Goal: Transaction & Acquisition: Purchase product/service

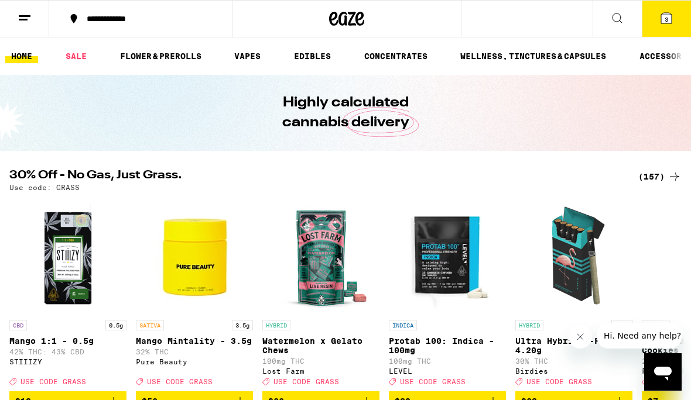
click at [660, 23] on icon at bounding box center [666, 18] width 14 height 14
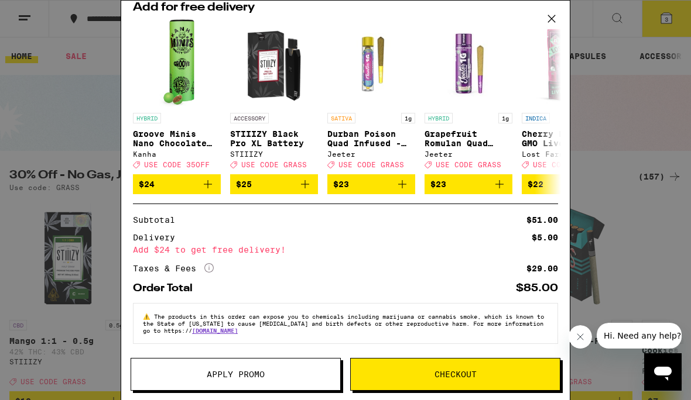
scroll to position [145, 0]
click at [414, 379] on button "Checkout" at bounding box center [455, 374] width 210 height 33
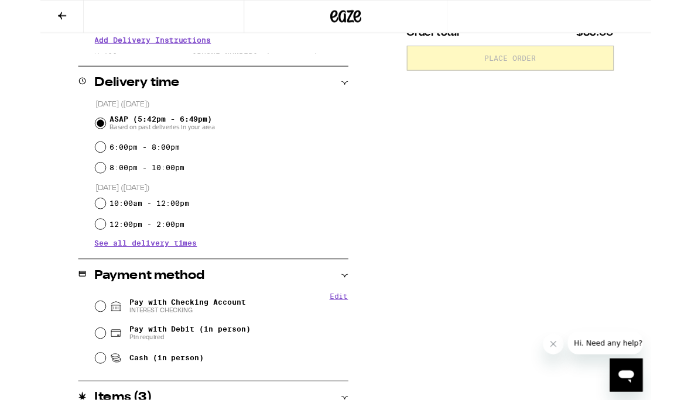
scroll to position [260, 0]
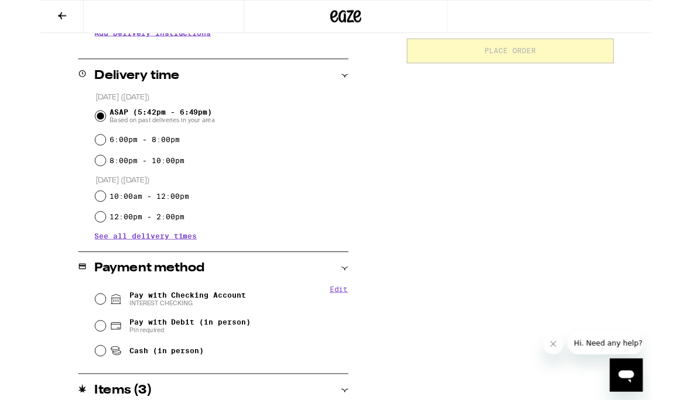
click at [70, 343] on input "Pay with Checking Account INTEREST CHECKING" at bounding box center [68, 339] width 12 height 12
radio input "true"
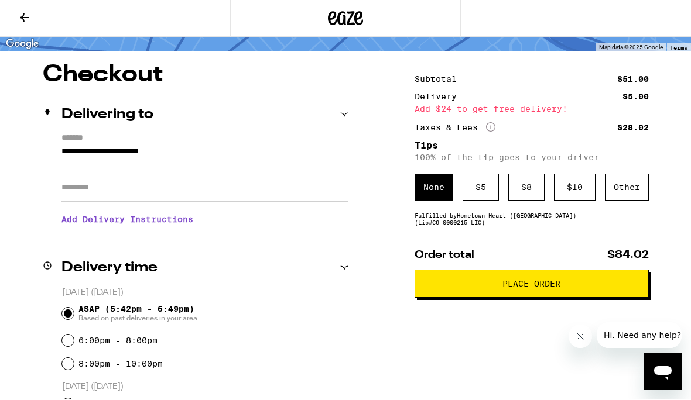
scroll to position [75, 0]
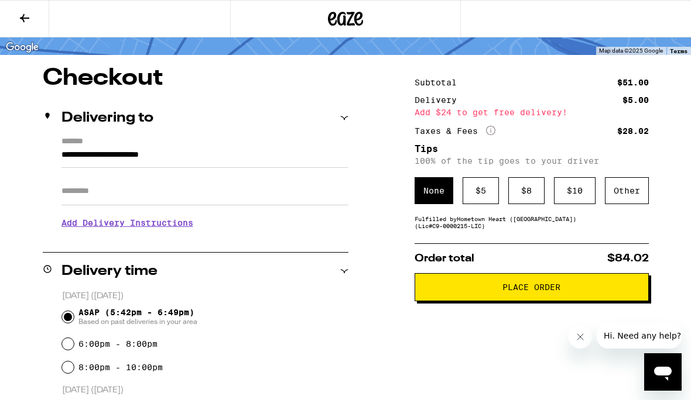
click at [572, 198] on div "$ 10" at bounding box center [575, 190] width 42 height 27
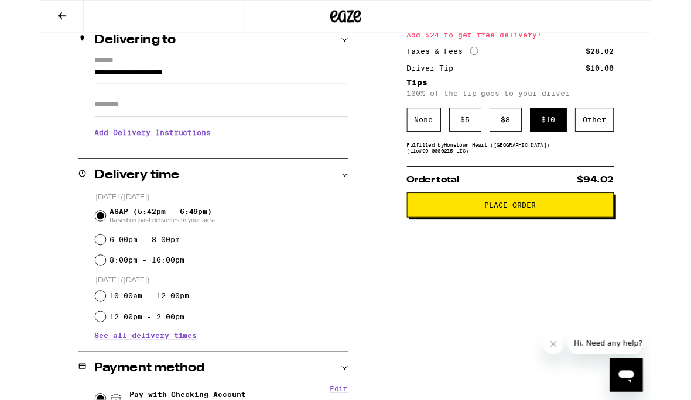
scroll to position [148, 0]
click at [566, 236] on span "Place Order" at bounding box center [531, 232] width 214 height 8
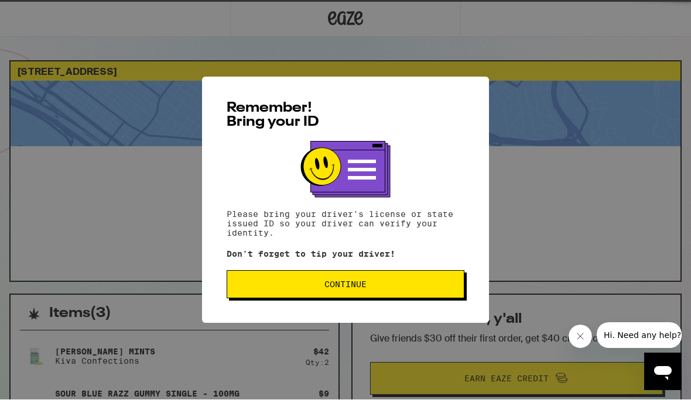
scroll to position [1, 0]
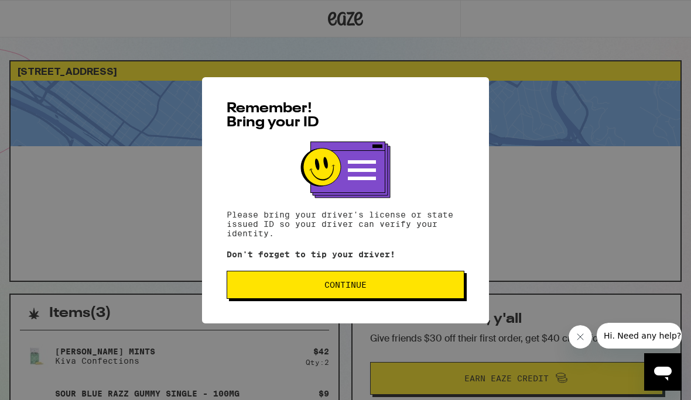
click at [390, 287] on span "Continue" at bounding box center [345, 285] width 218 height 8
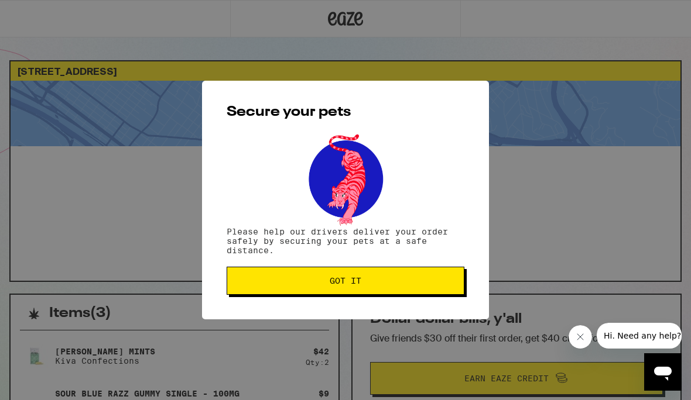
click at [410, 285] on span "Got it" at bounding box center [345, 281] width 218 height 8
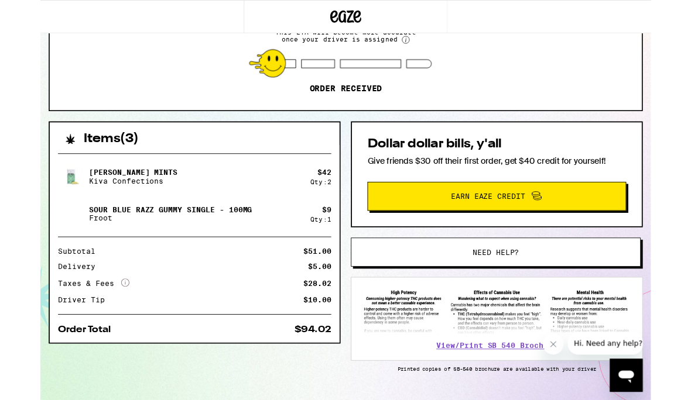
scroll to position [188, 0]
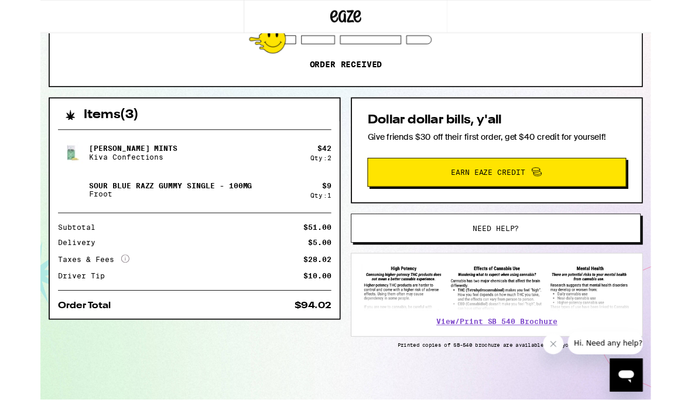
click at [627, 377] on icon "Open messaging window" at bounding box center [628, 379] width 18 height 14
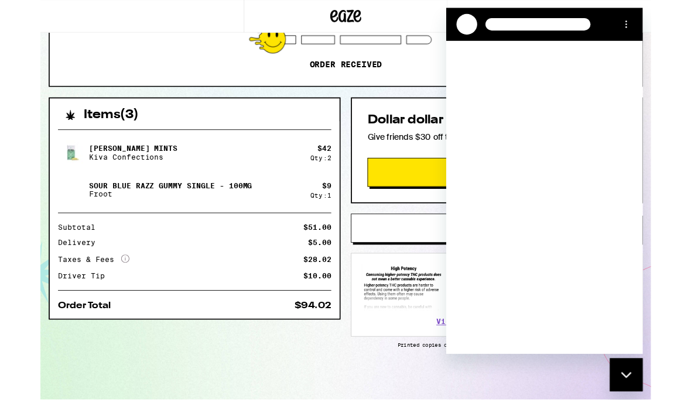
scroll to position [0, 0]
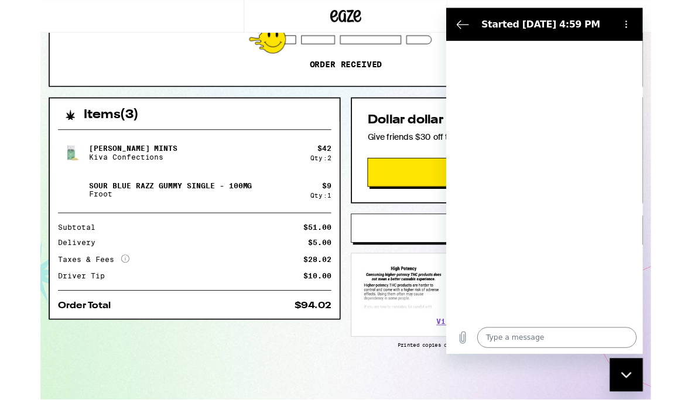
type textarea "x"
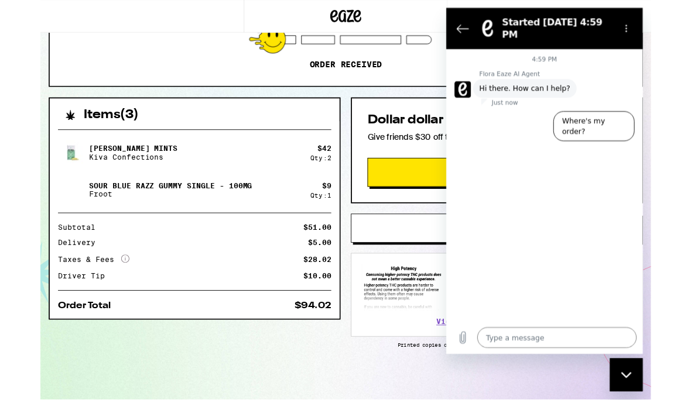
click at [265, 396] on div "Items ( 3 ) [PERSON_NAME] Mints Kiva Confections $ 42 Qty: 2 Sour Blue Razz Gum…" at bounding box center [345, 282] width 672 height 342
click at [459, 36] on button "Back to the conversation list" at bounding box center [463, 30] width 23 height 23
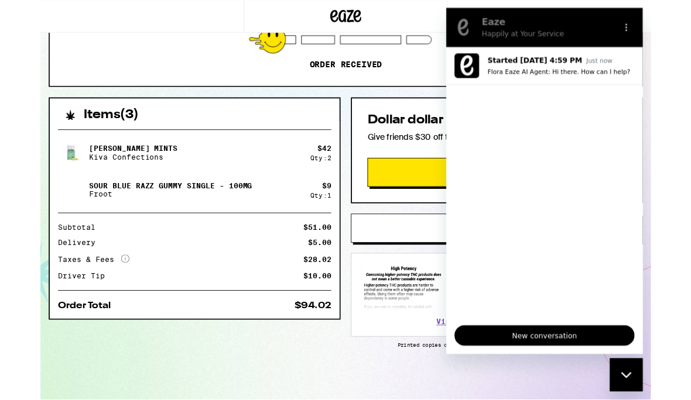
click at [404, 82] on div "ETA 5:44pm - 6:51pm This ETA will become more accurate once your driver is assi…" at bounding box center [346, 30] width 670 height 135
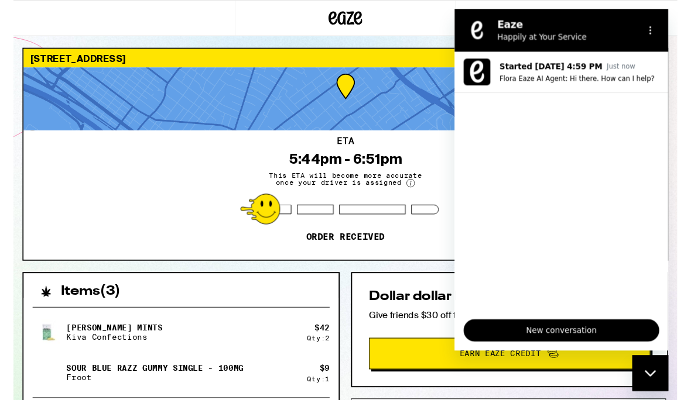
scroll to position [28, 0]
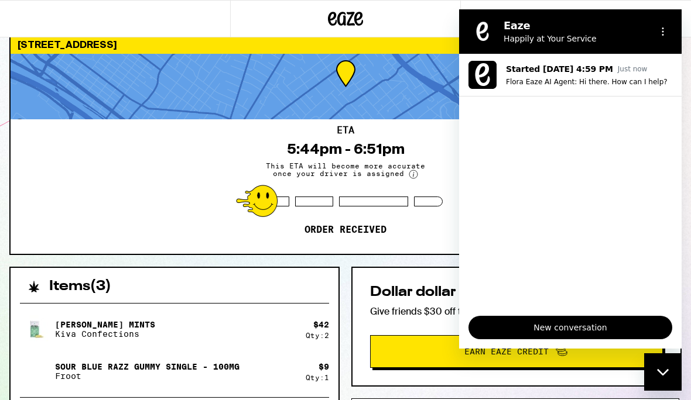
click at [418, 230] on div "ETA 5:44pm - 6:51pm This ETA will become more accurate once your driver is assi…" at bounding box center [346, 186] width 670 height 135
click at [426, 227] on div "ETA 5:44pm - 6:51pm This ETA will become more accurate once your driver is assi…" at bounding box center [346, 186] width 670 height 135
click at [404, 198] on div at bounding box center [373, 202] width 69 height 10
click at [663, 379] on div "Close messaging window" at bounding box center [662, 372] width 35 height 35
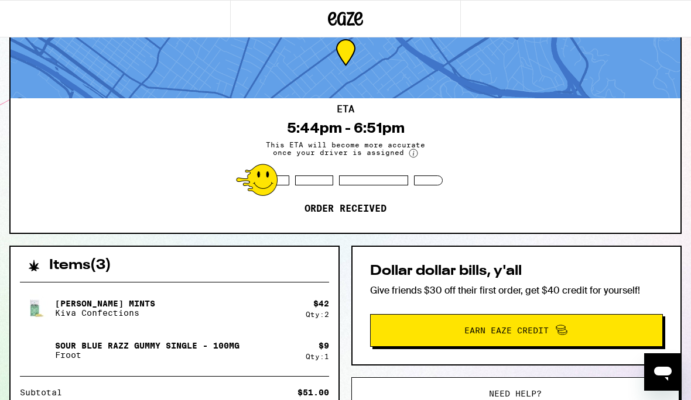
scroll to position [0, 0]
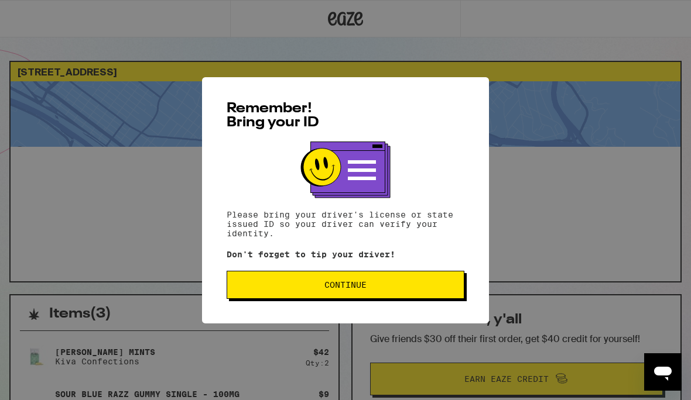
click at [382, 289] on span "Continue" at bounding box center [345, 285] width 218 height 8
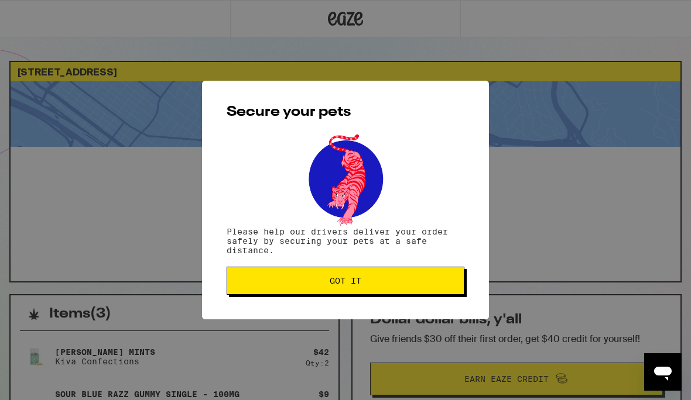
click at [396, 291] on button "Got it" at bounding box center [346, 281] width 238 height 28
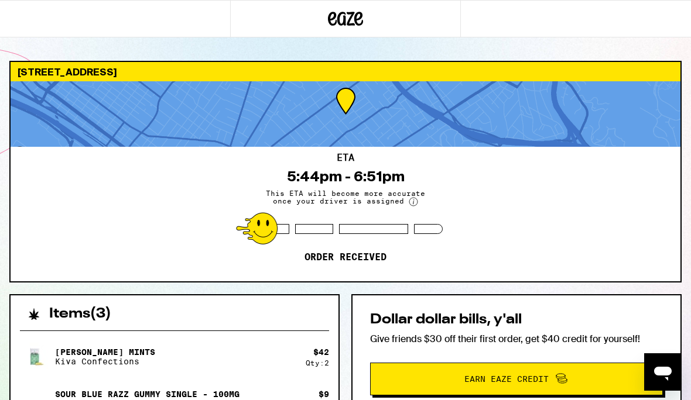
click at [342, 92] on div at bounding box center [346, 114] width 670 height 66
